Goal: Information Seeking & Learning: Understand process/instructions

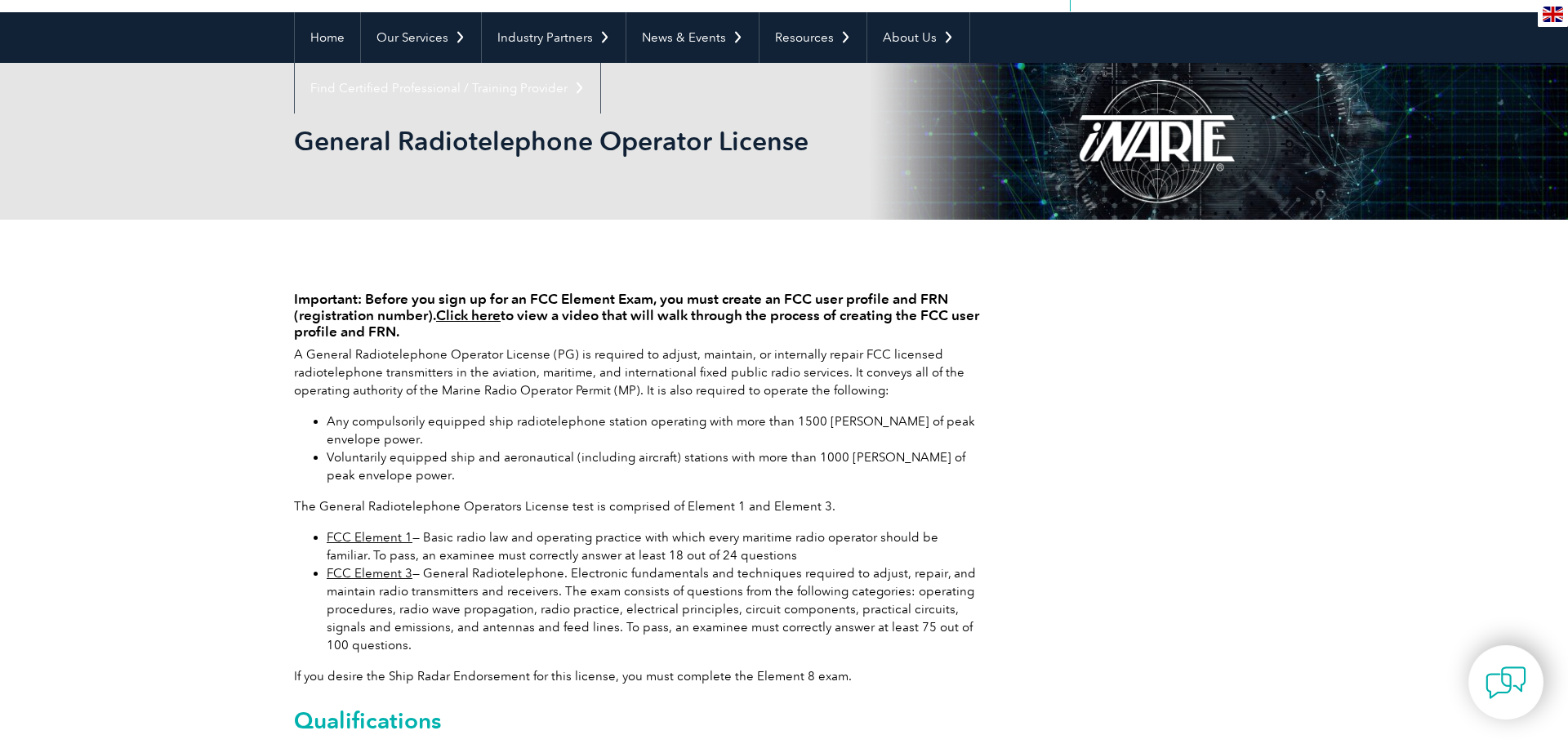
scroll to position [138, 0]
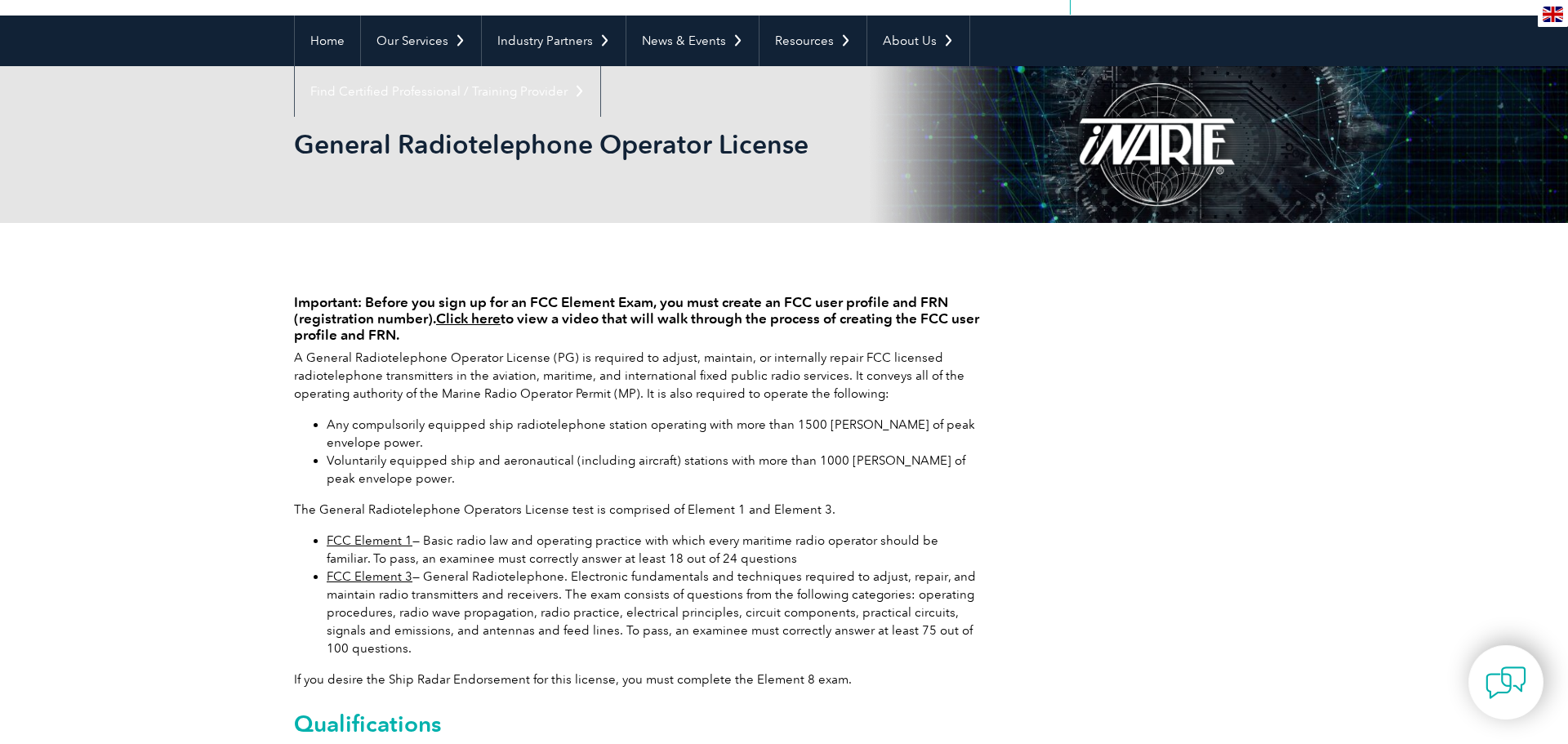
click at [378, 543] on link "FCC Element 1" at bounding box center [369, 540] width 86 height 14
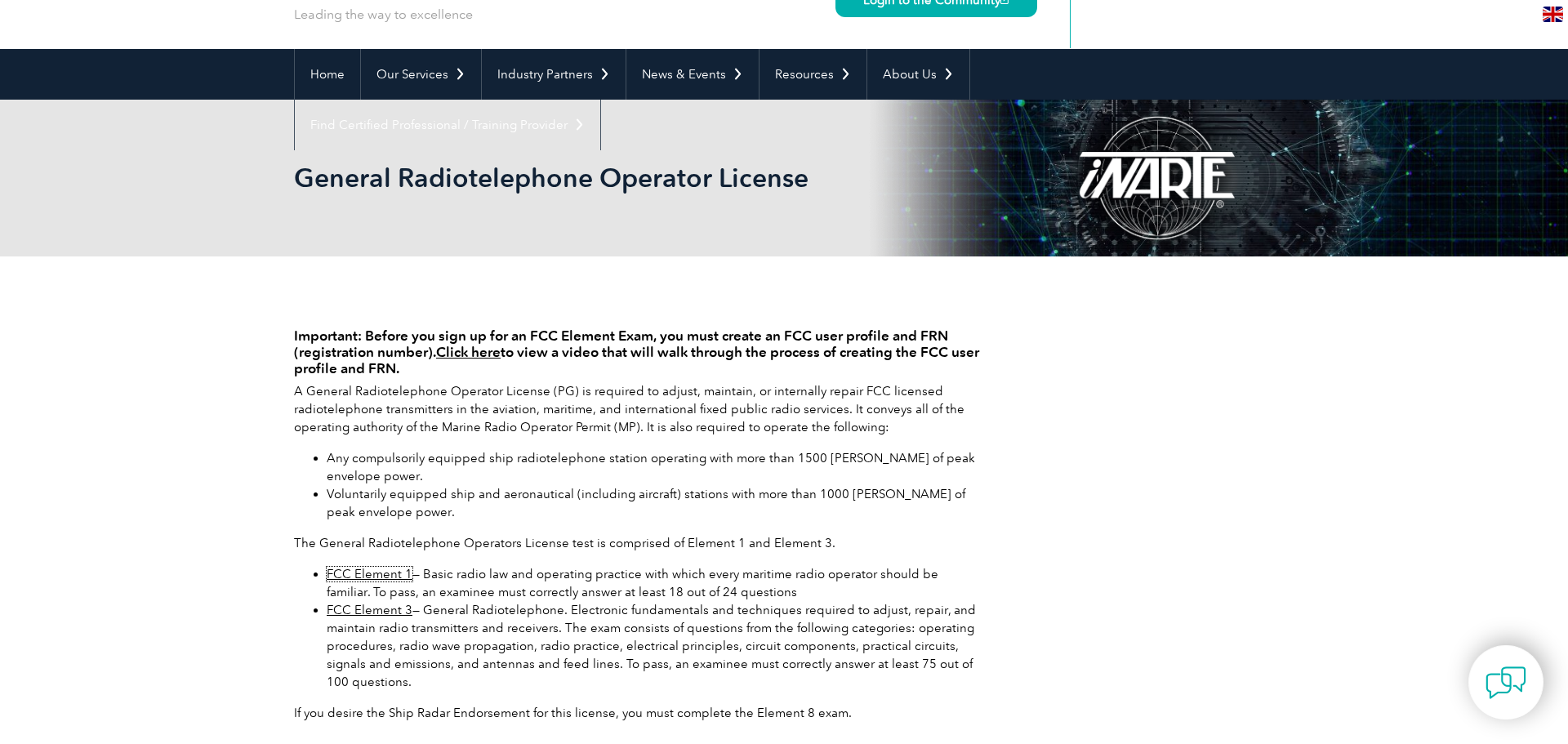
scroll to position [87, 0]
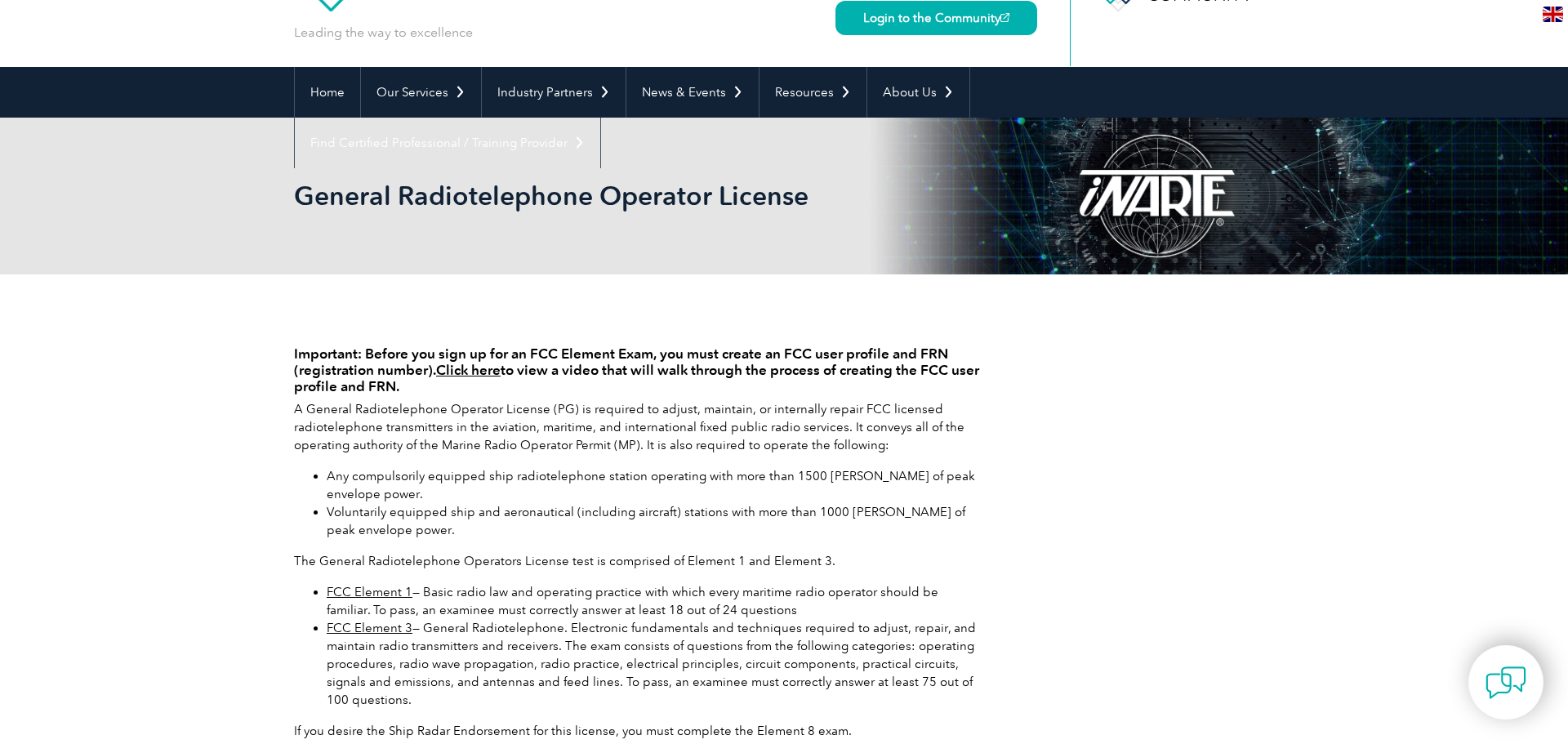
click at [480, 370] on link "Click here" at bounding box center [468, 369] width 64 height 16
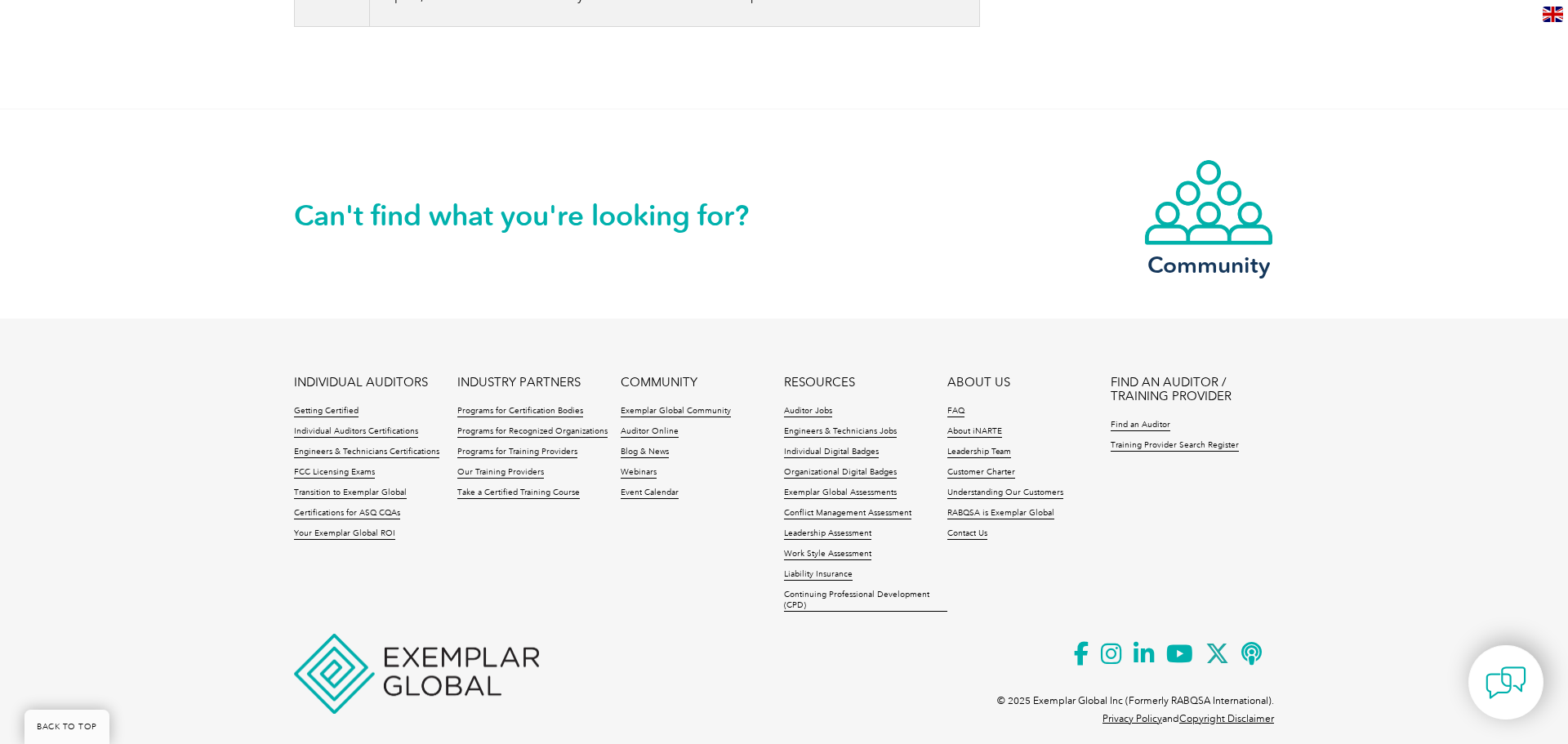
scroll to position [1415, 0]
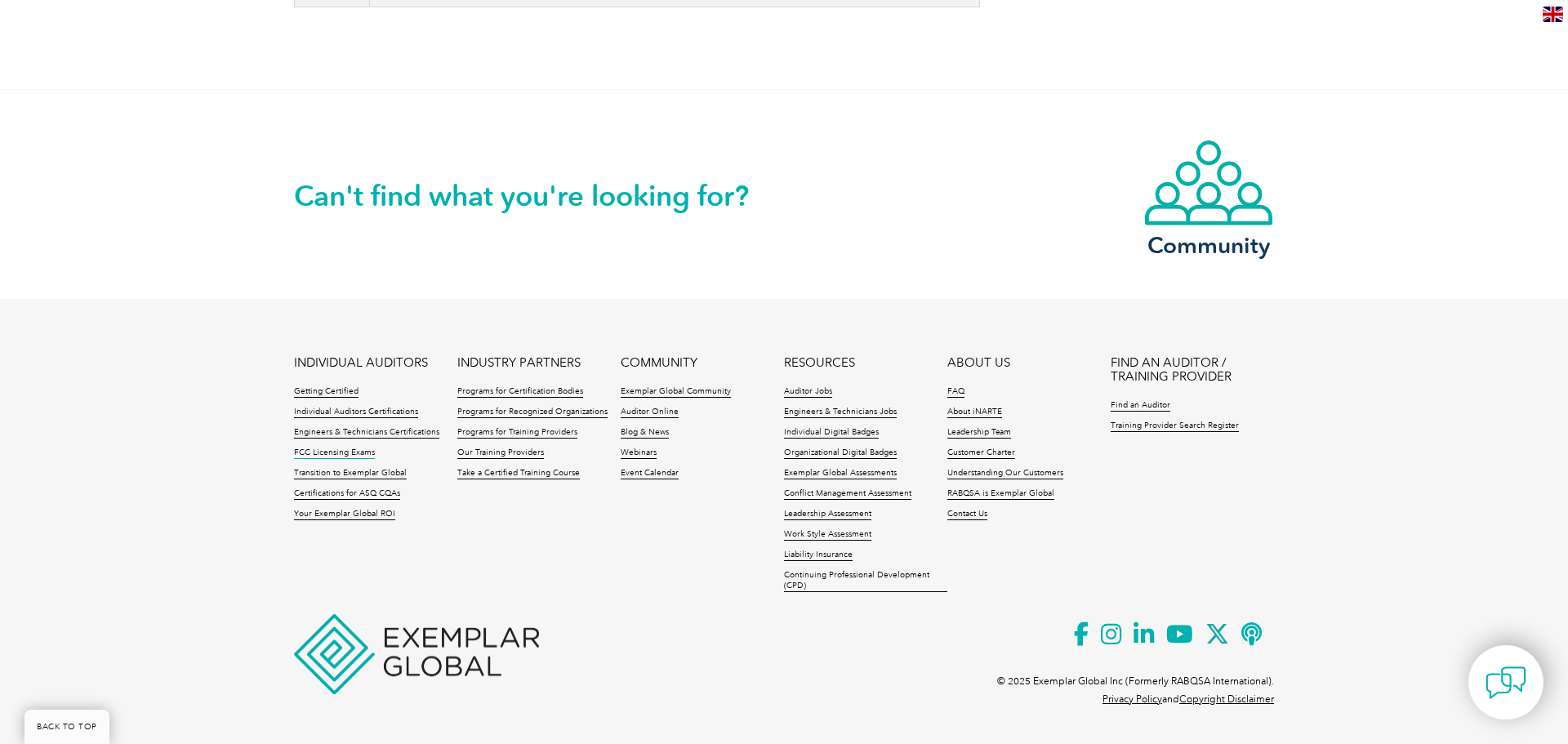
click at [351, 448] on link "FCC Licensing Exams" at bounding box center [334, 454] width 81 height 12
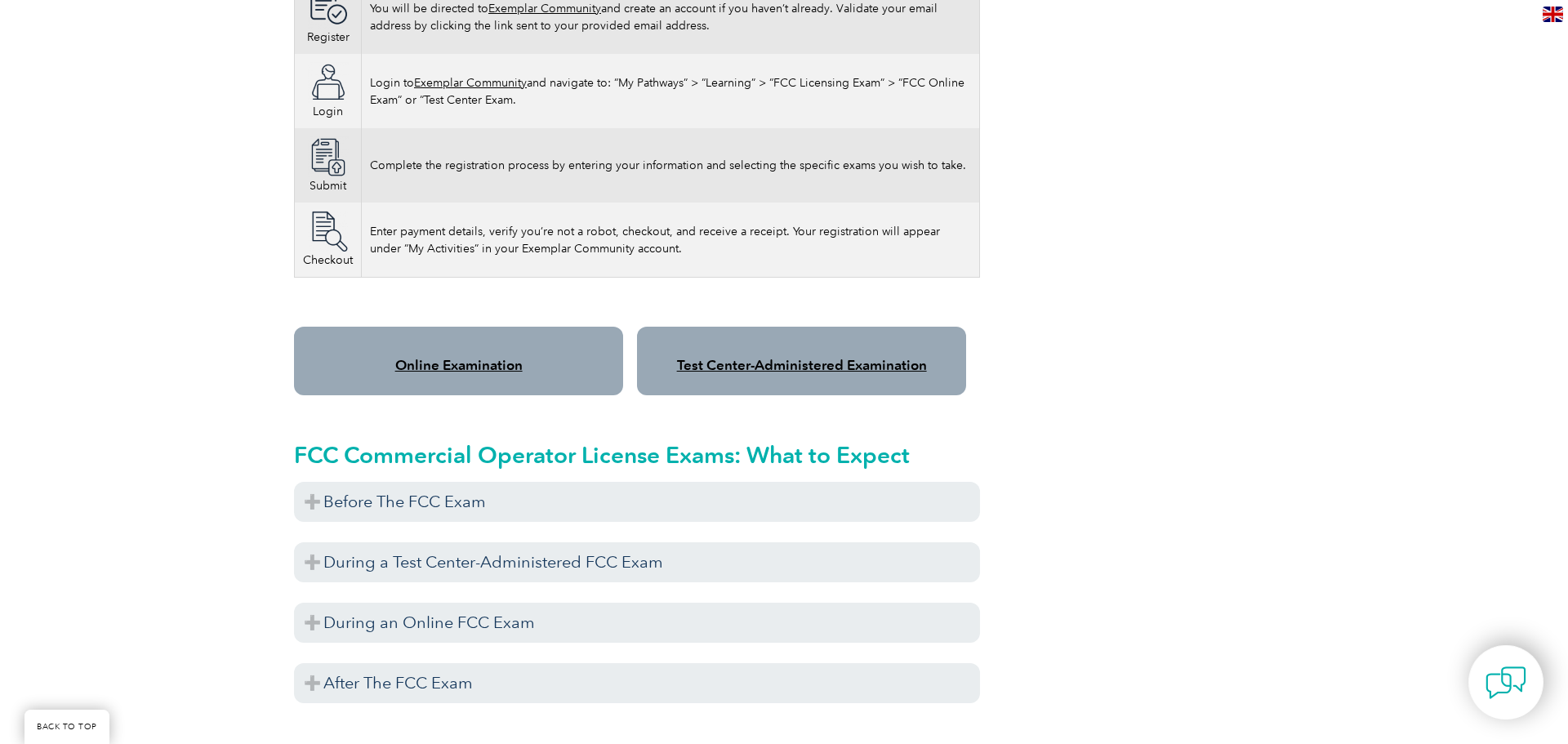
scroll to position [1147, 0]
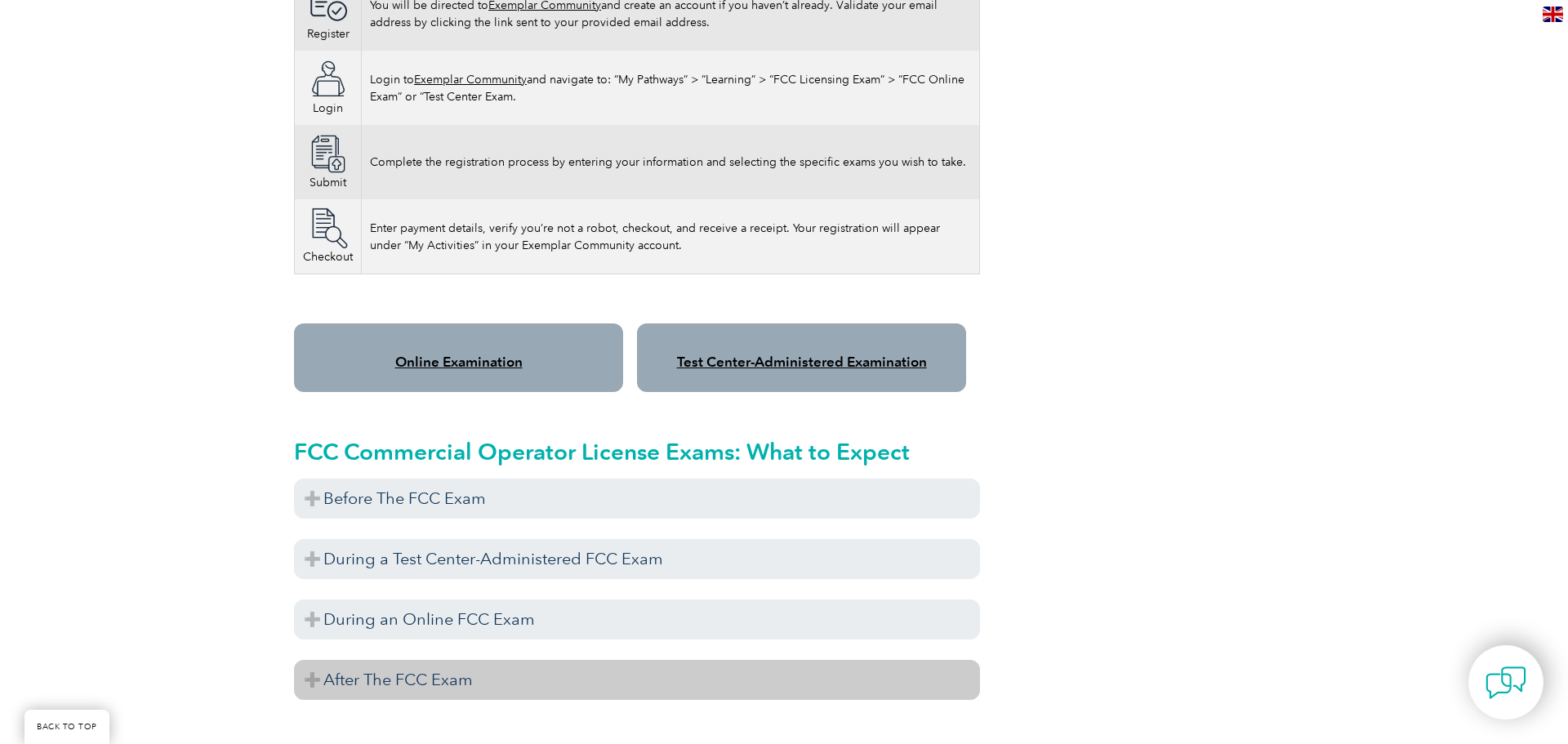
click at [505, 667] on h3 "After The FCC Exam" at bounding box center [637, 681] width 686 height 40
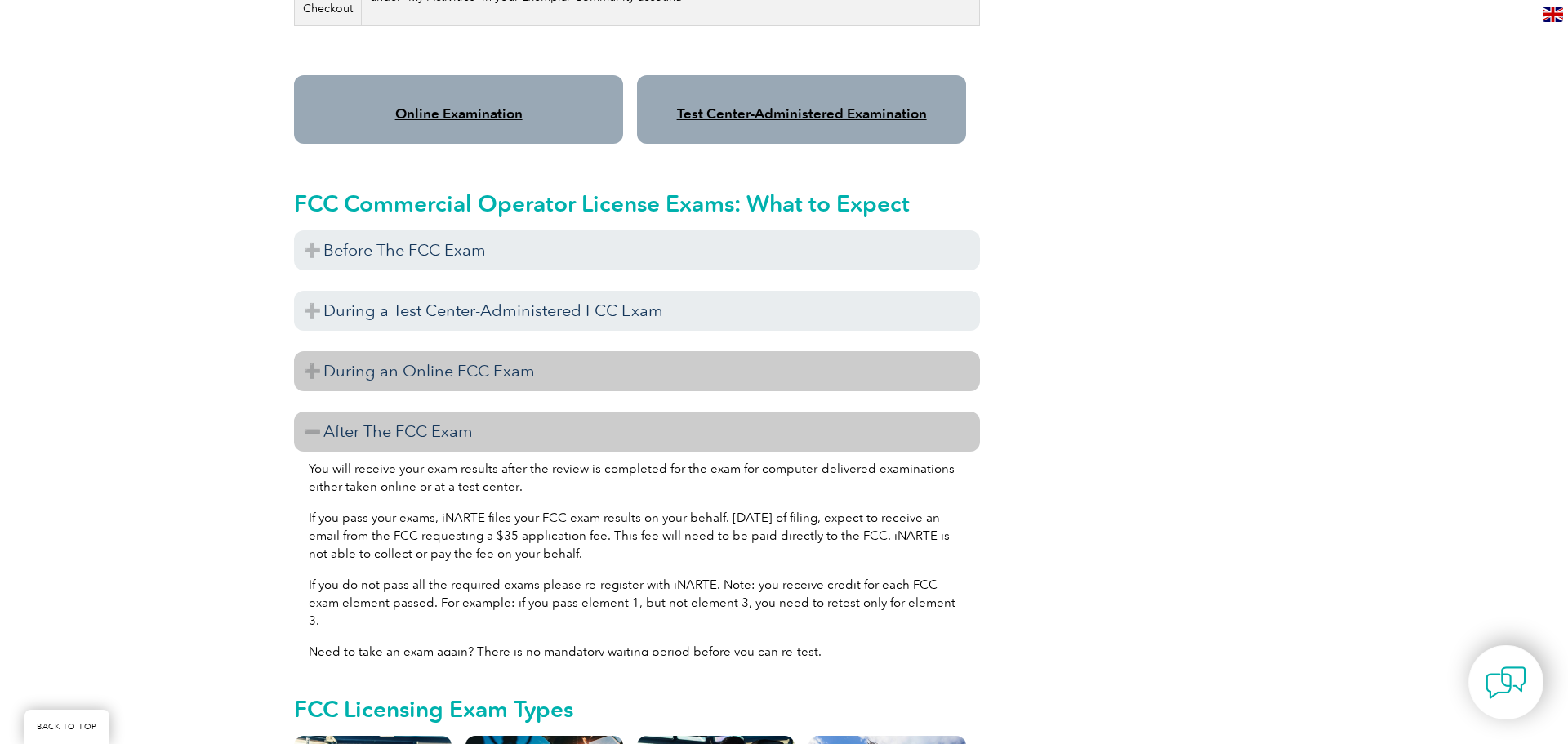
scroll to position [1396, 0]
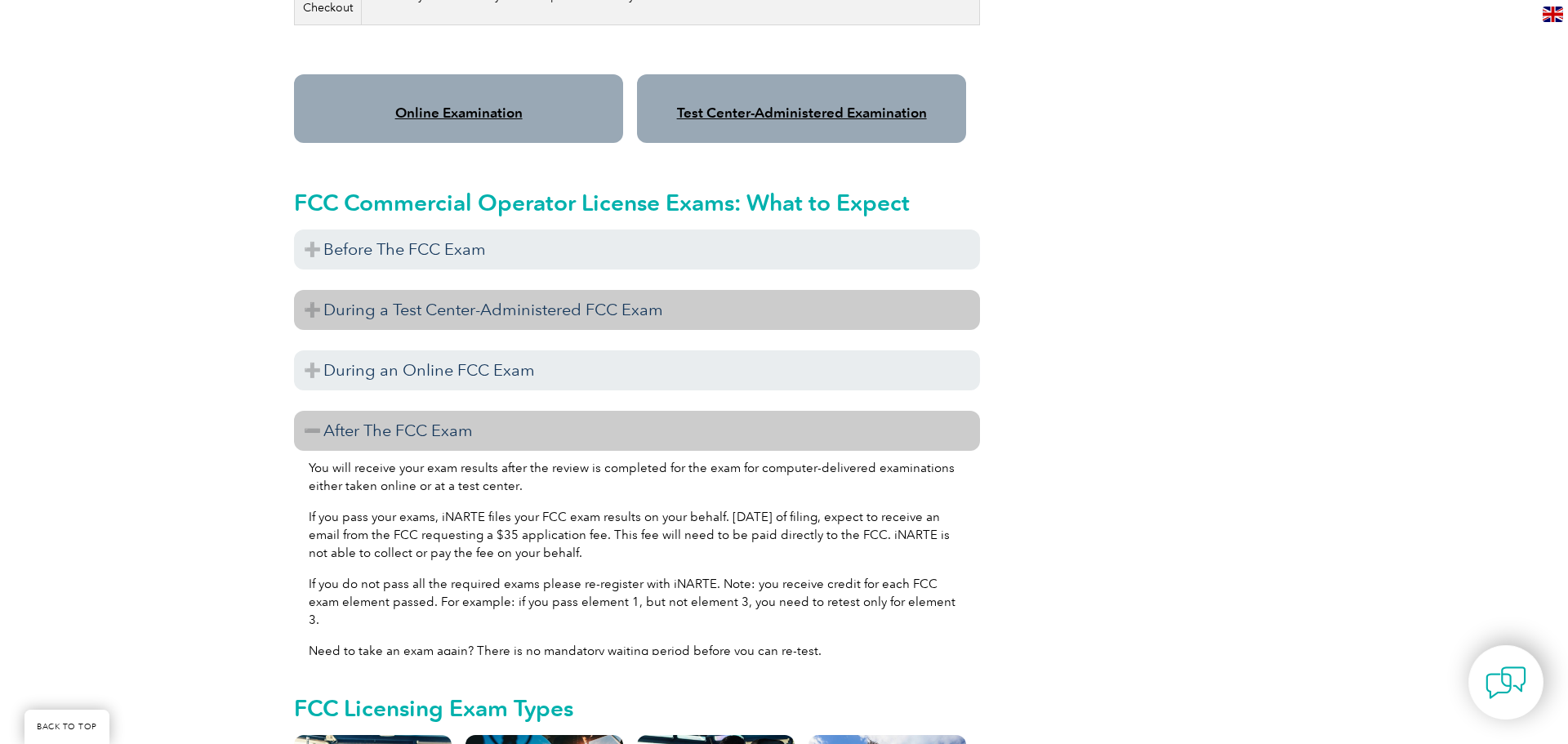
click at [530, 300] on h3 "During a Test Center-Administered FCC Exam" at bounding box center [637, 310] width 686 height 40
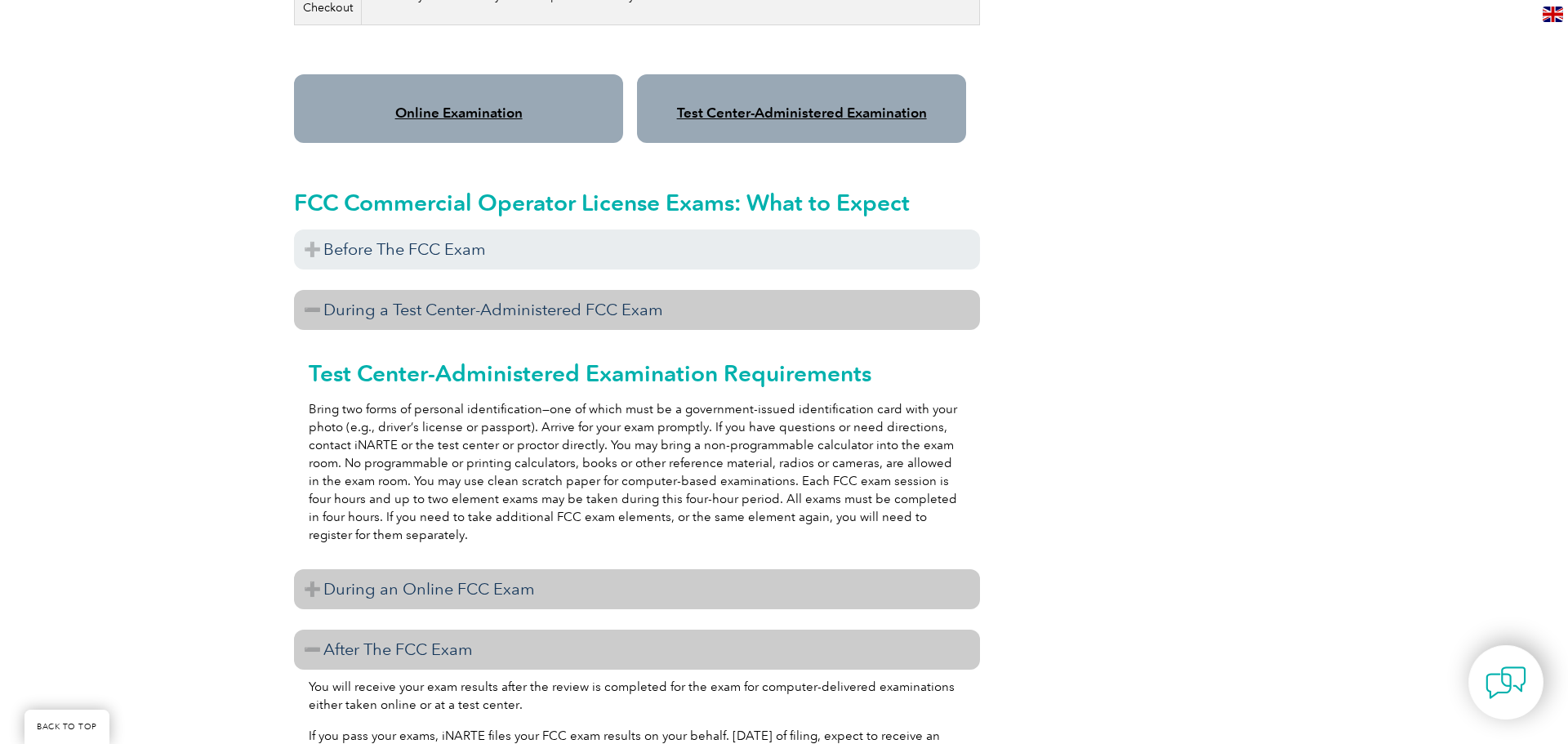
click at [525, 569] on h3 "During an Online FCC Exam" at bounding box center [637, 589] width 686 height 40
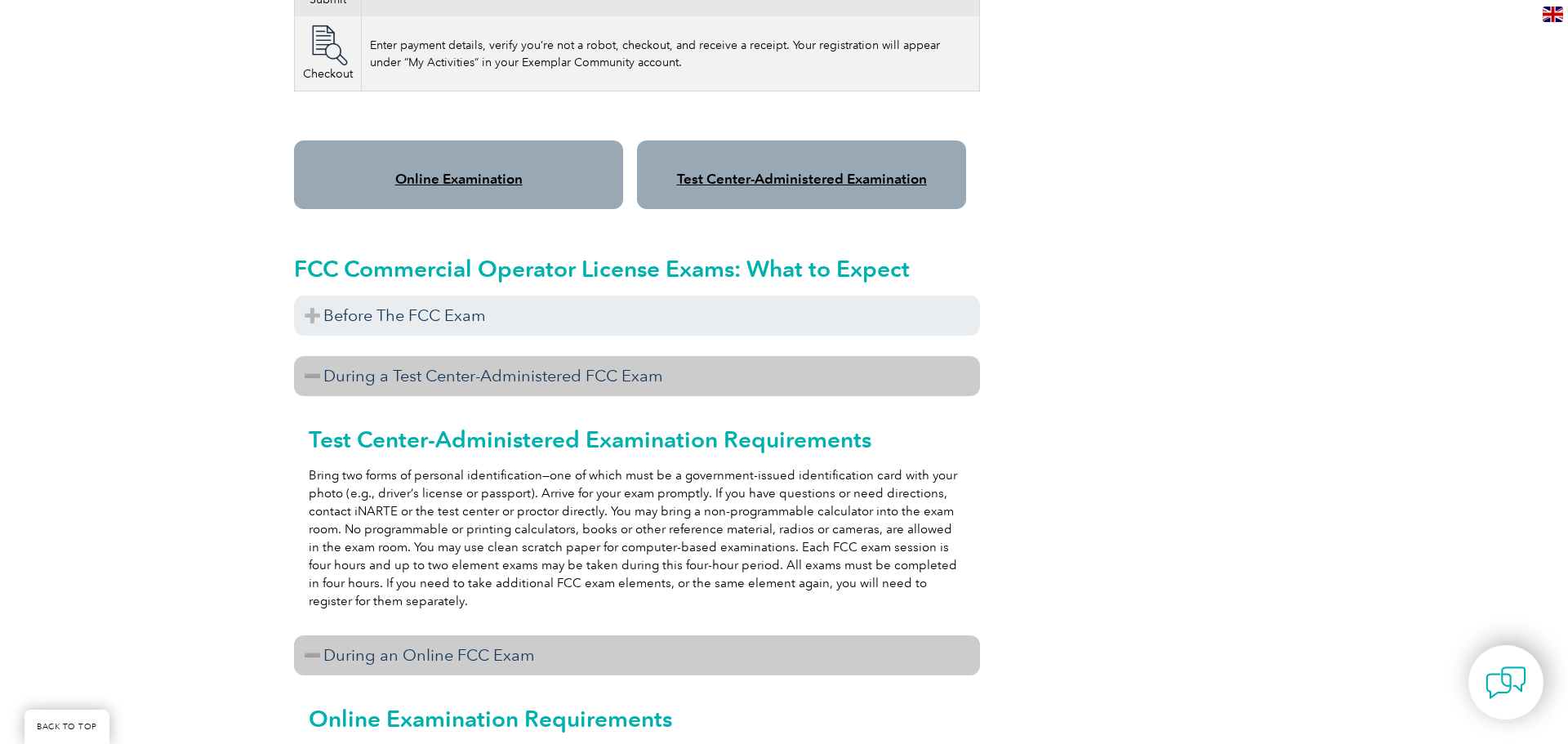
scroll to position [1326, 0]
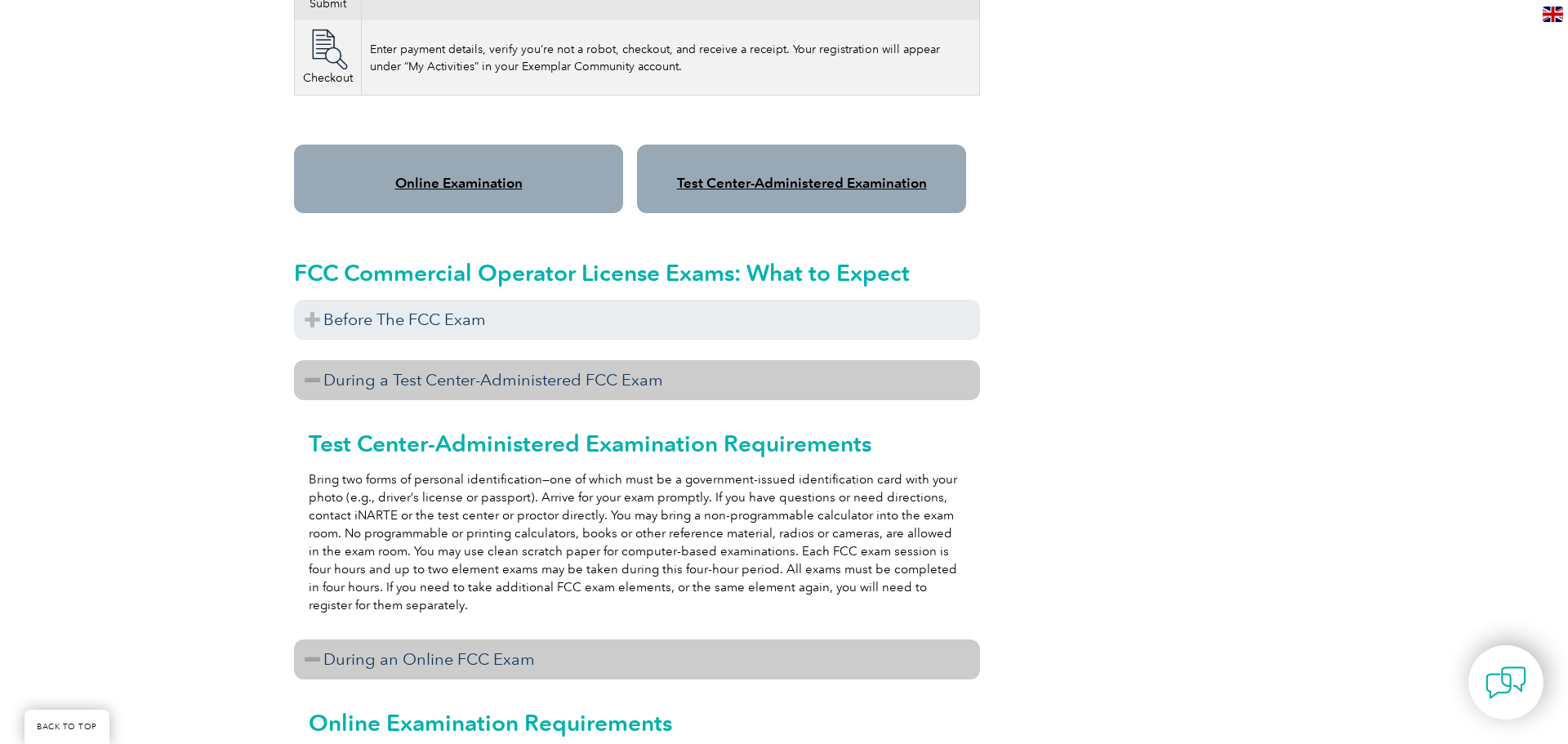
click at [768, 175] on link "Test Center-Administered Examination" at bounding box center [801, 183] width 250 height 16
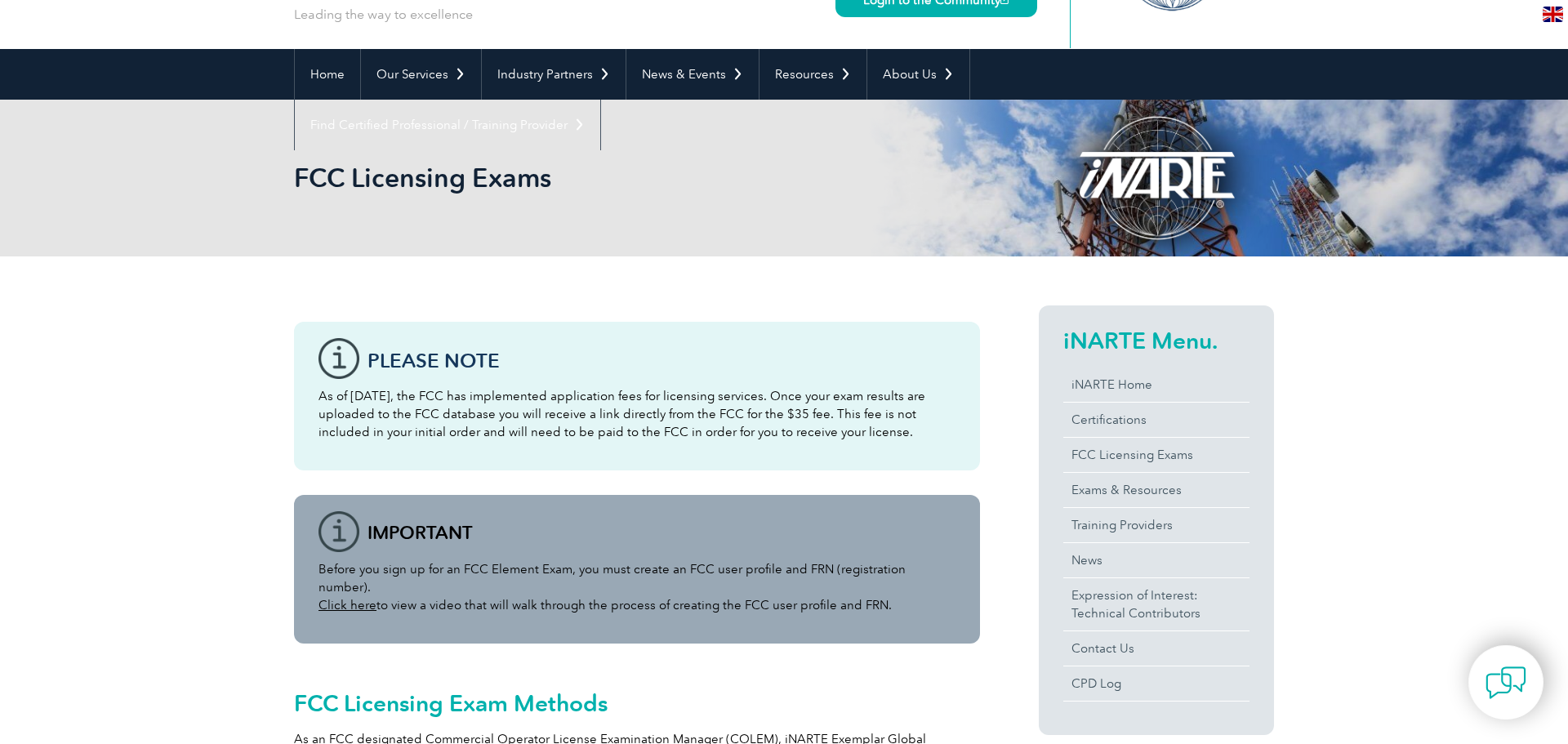
scroll to position [104, 0]
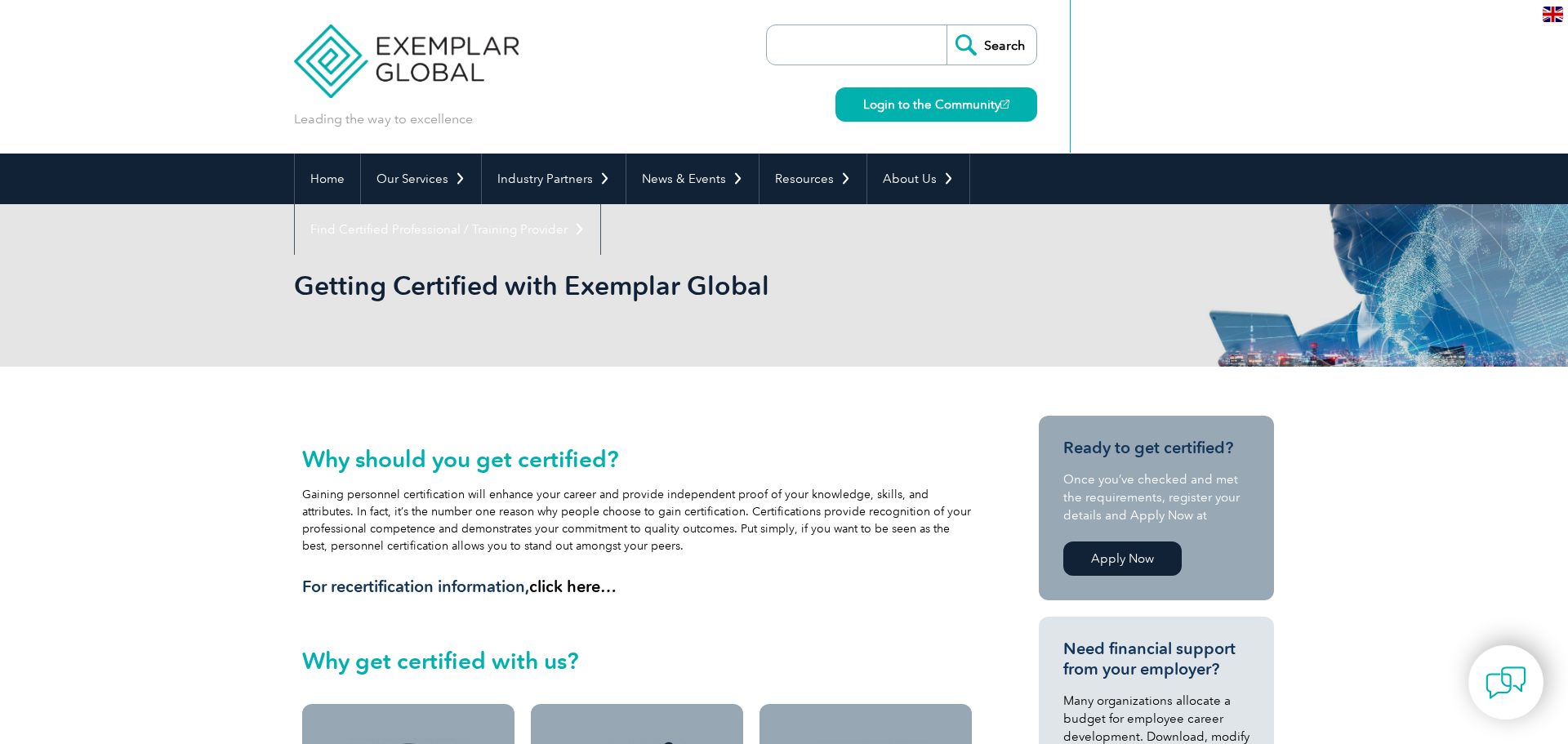
click at [0, 0] on span "en" at bounding box center [0, 0] width 0 height 0
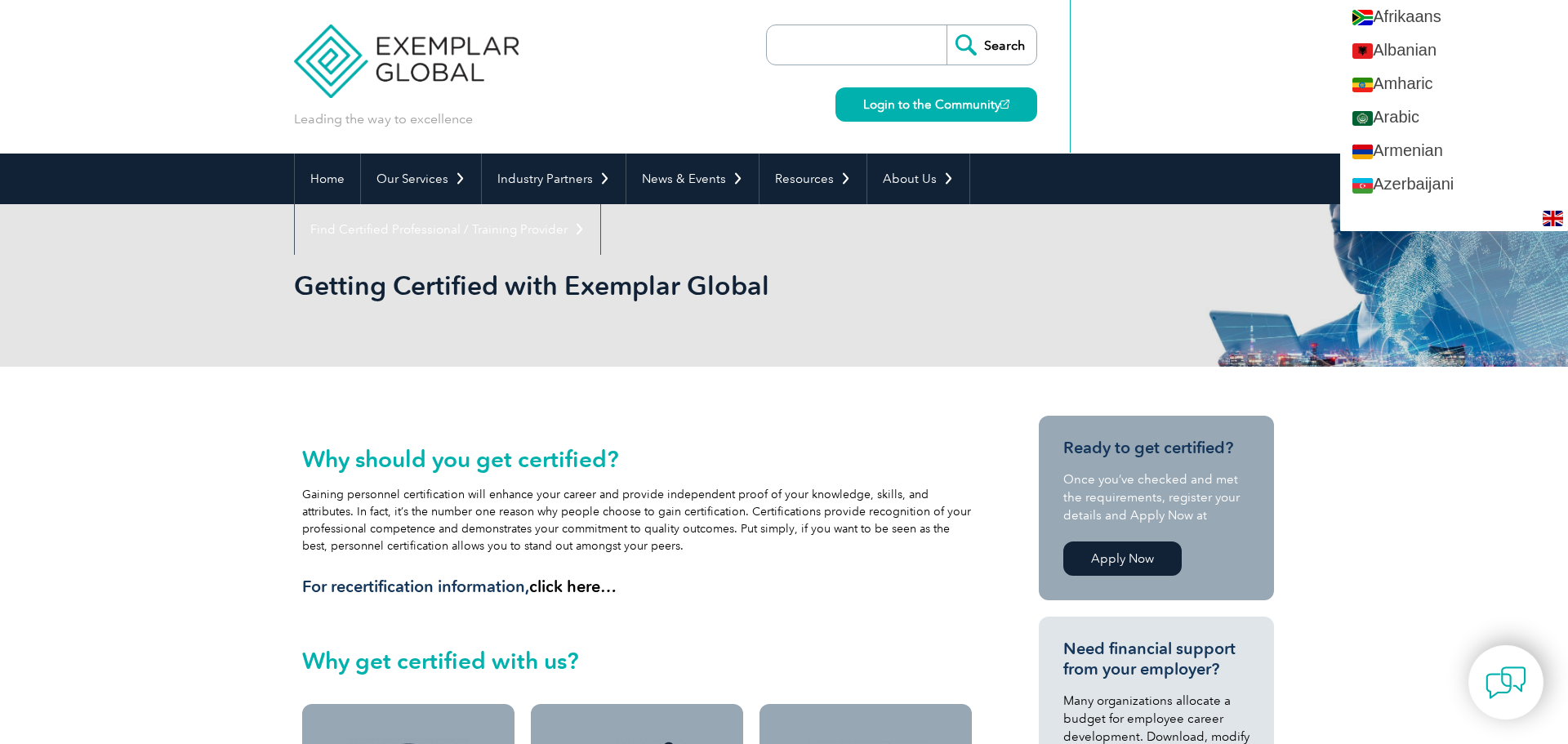
click at [519, 79] on div "Leading the way to excellence" at bounding box center [406, 63] width 225 height 128
